Goal: Check status: Check status

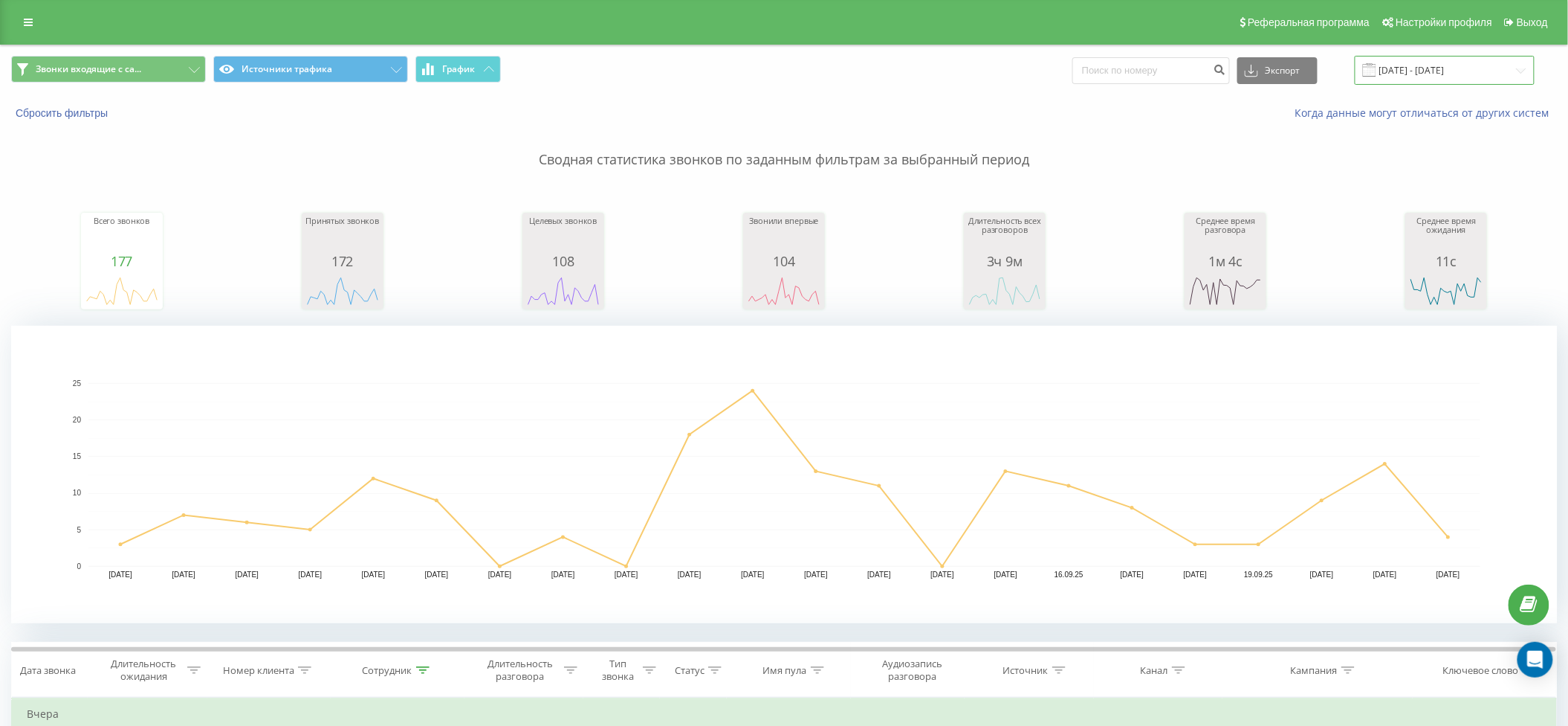
click at [1418, 64] on input "[DATE] - [DATE]" at bounding box center [1444, 70] width 180 height 29
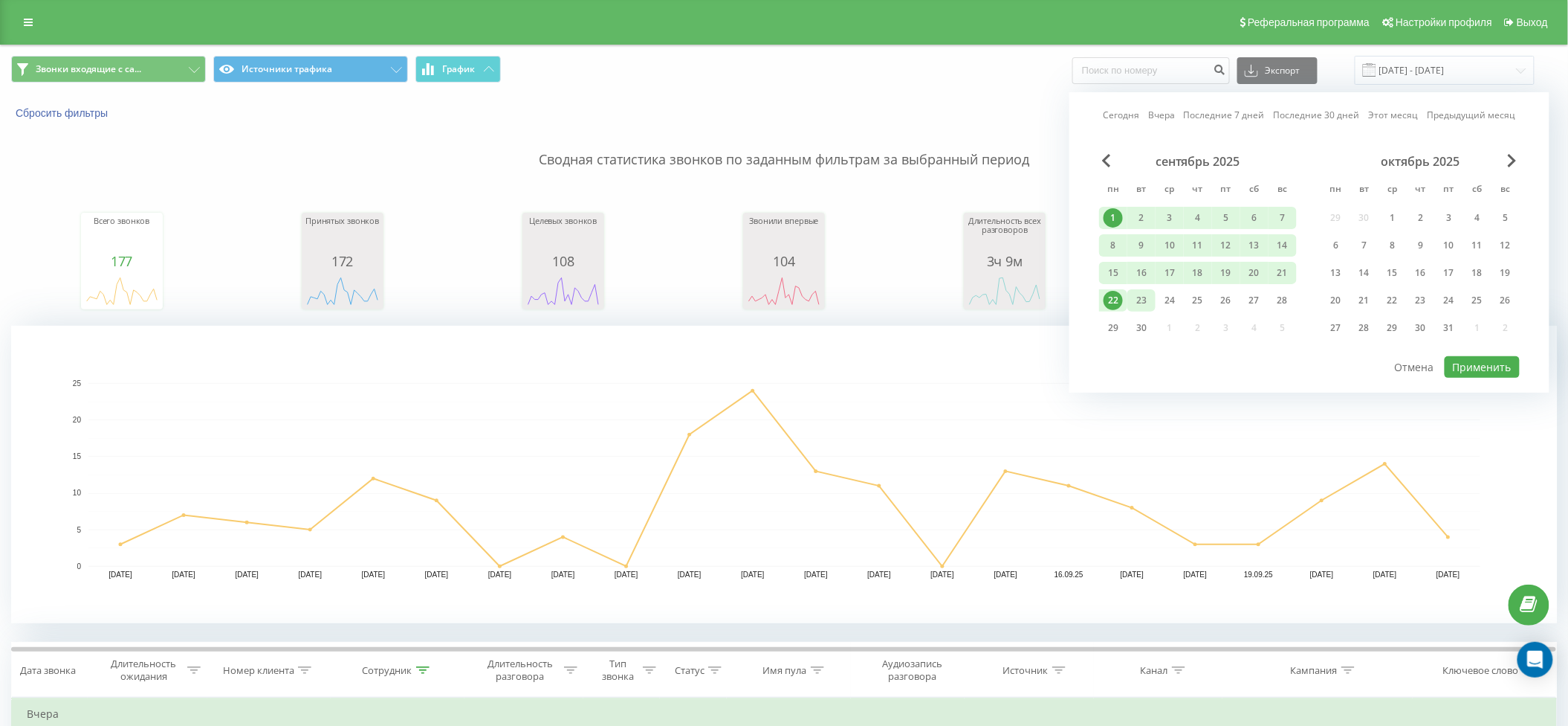
click at [1150, 296] on div "23" at bounding box center [1142, 300] width 20 height 20
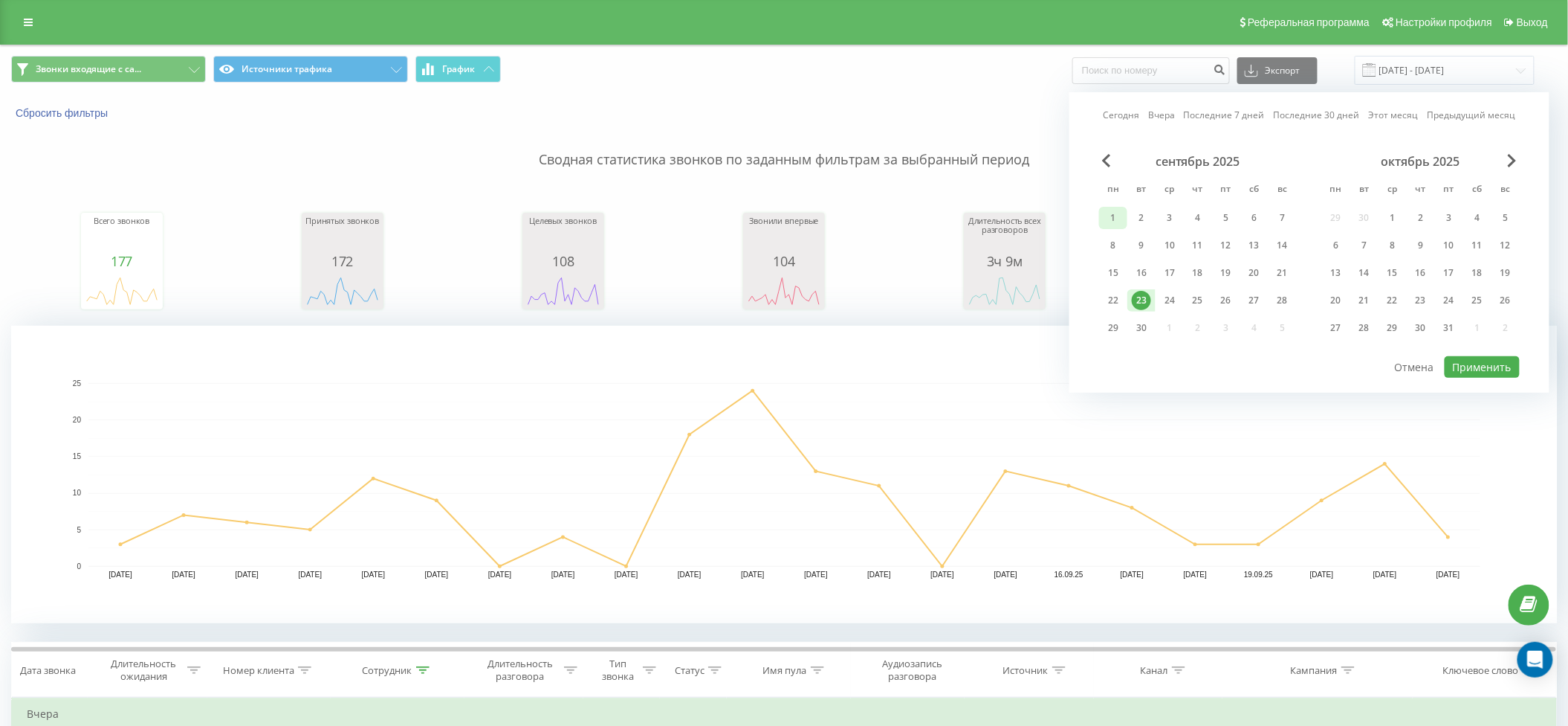
click at [1115, 215] on div "1" at bounding box center [1114, 218] width 20 height 20
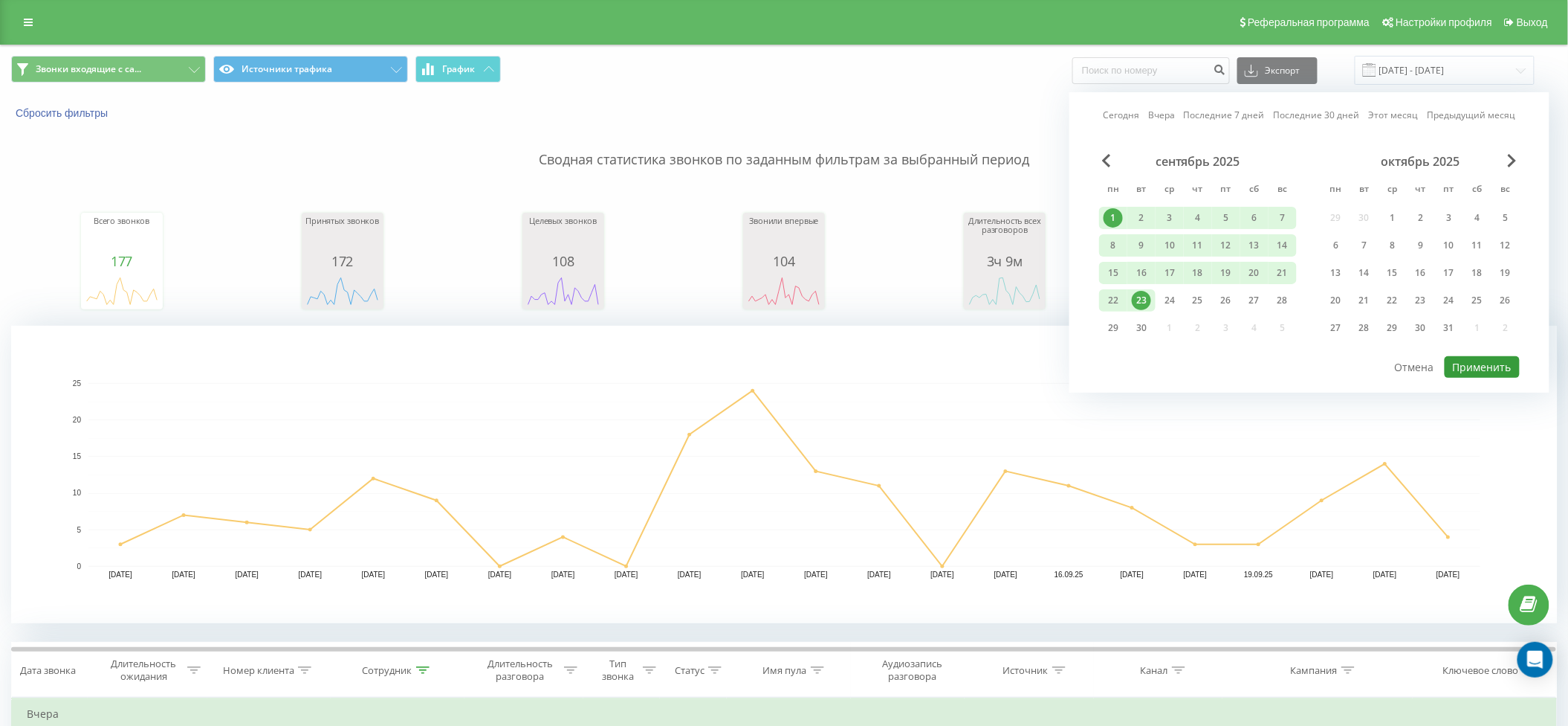
click at [1512, 360] on button "Применить" at bounding box center [1482, 367] width 75 height 22
type input "[DATE] - [DATE]"
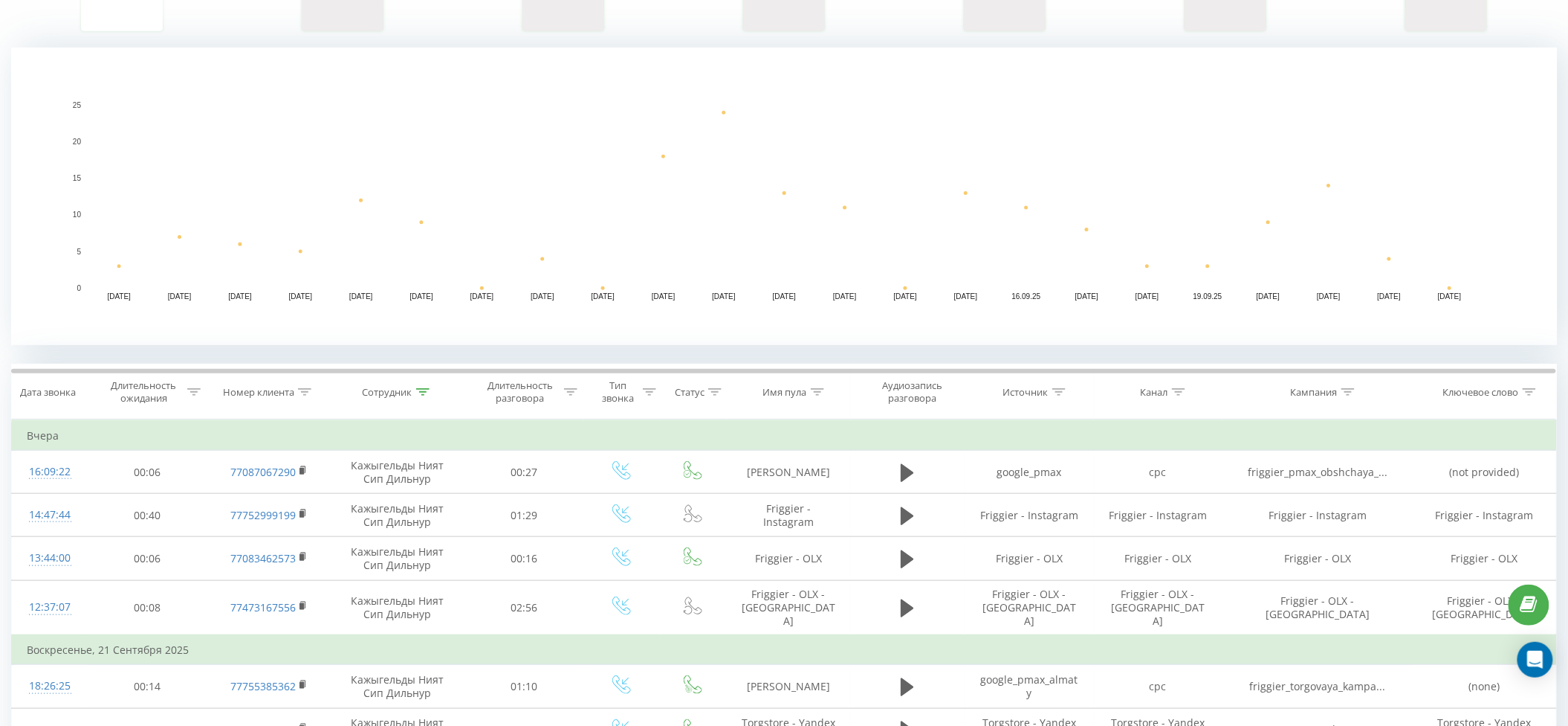
scroll to position [298, 0]
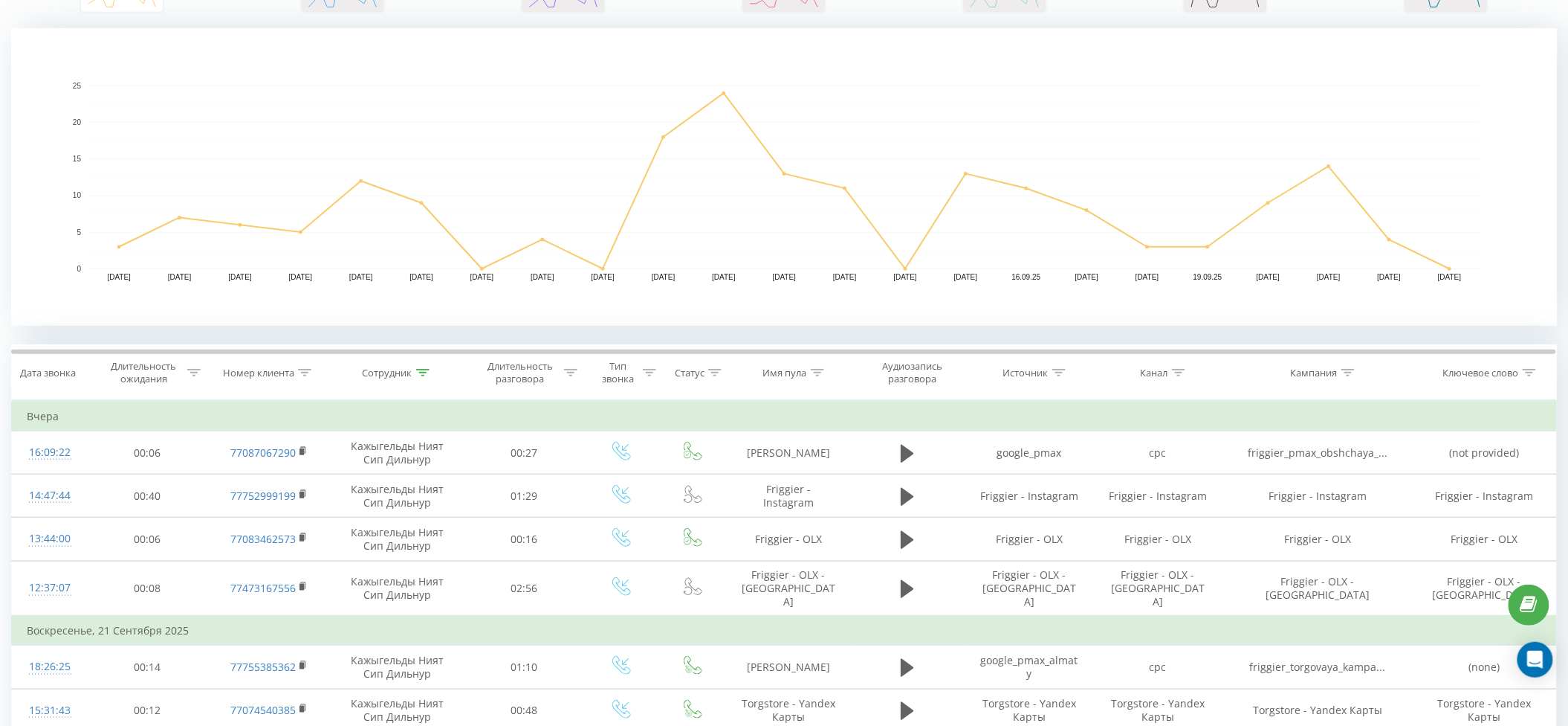
click at [425, 373] on icon at bounding box center [423, 372] width 13 height 7
click at [435, 480] on input "кажы" at bounding box center [398, 479] width 131 height 26
type input "к"
click at [434, 480] on input "text" at bounding box center [398, 479] width 131 height 26
type input "Данияр"
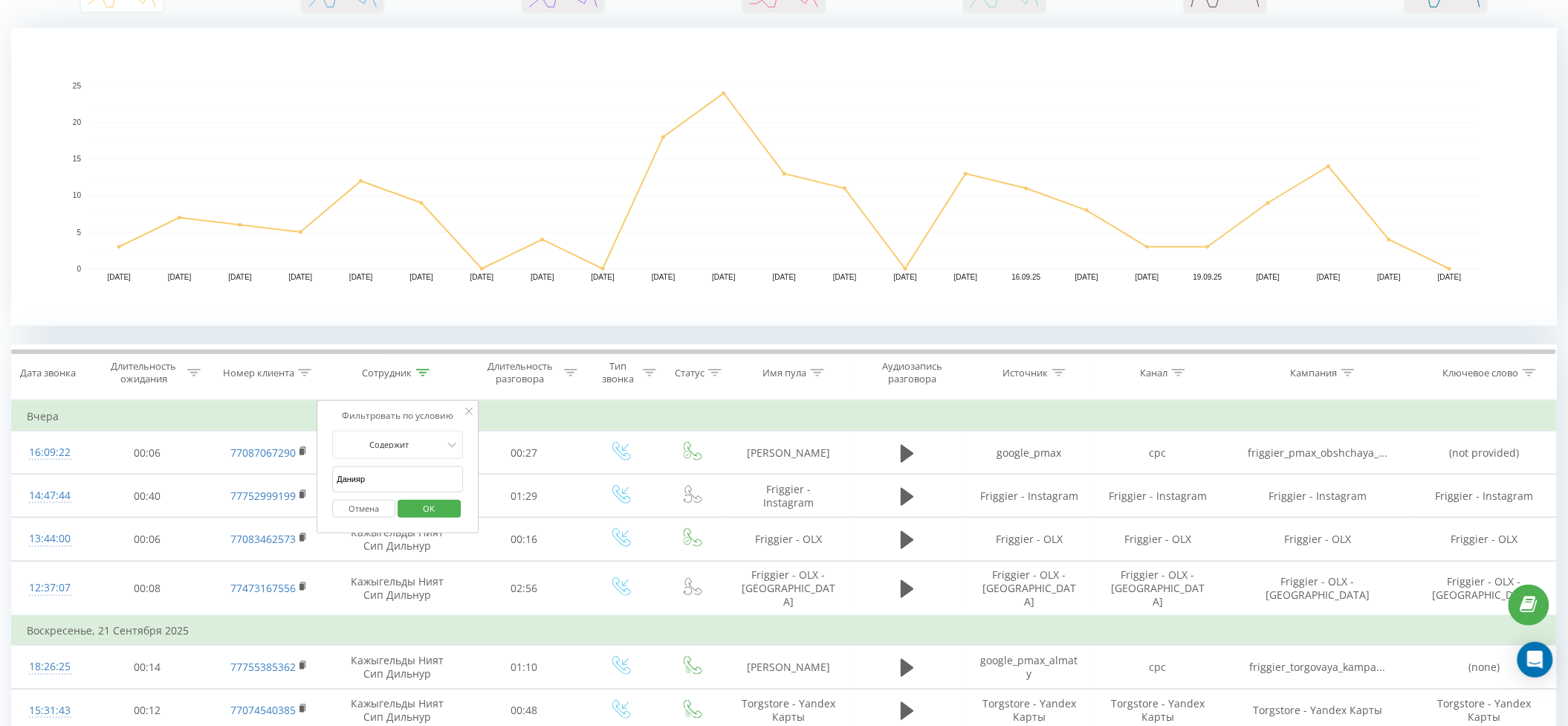
click at [438, 508] on span "OK" at bounding box center [429, 508] width 41 height 23
